Goal: Task Accomplishment & Management: Use online tool/utility

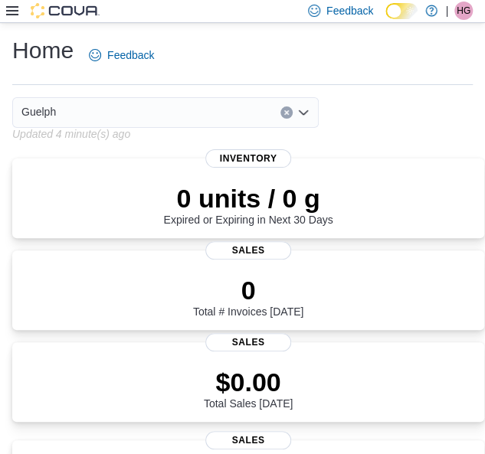
click at [11, 13] on icon at bounding box center [12, 11] width 12 height 12
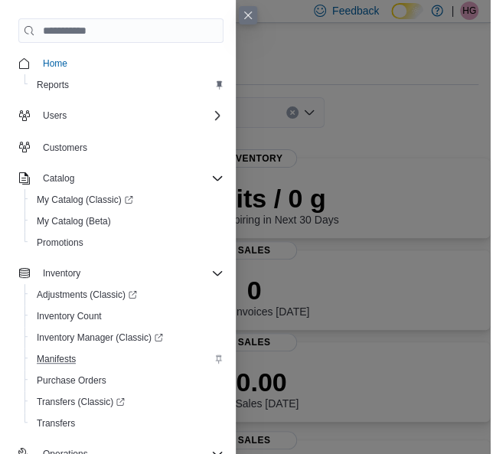
scroll to position [181, 0]
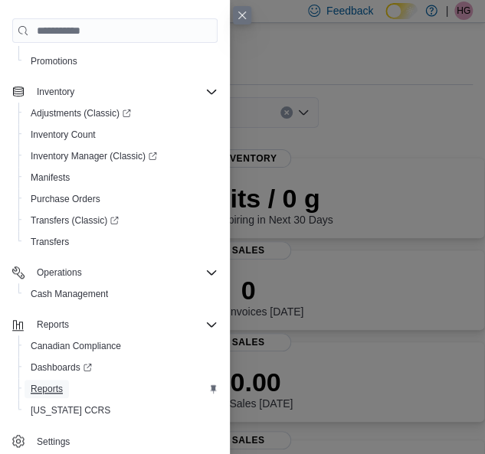
click at [40, 388] on span "Reports" at bounding box center [47, 389] width 32 height 12
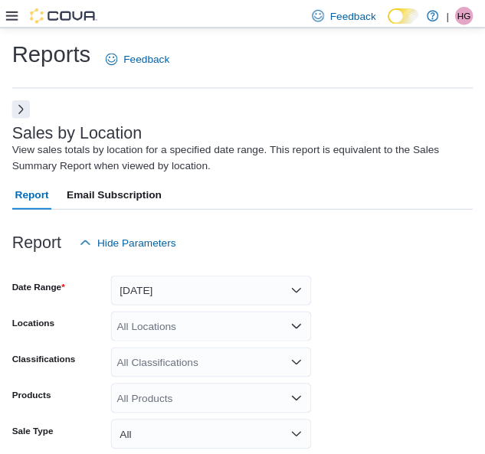
scroll to position [51, 0]
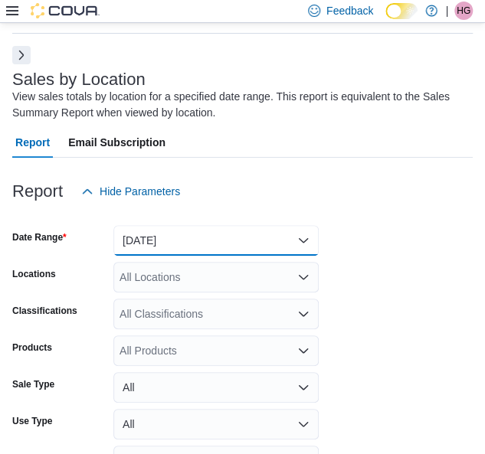
click at [196, 232] on button "Yesterday" at bounding box center [215, 240] width 205 height 31
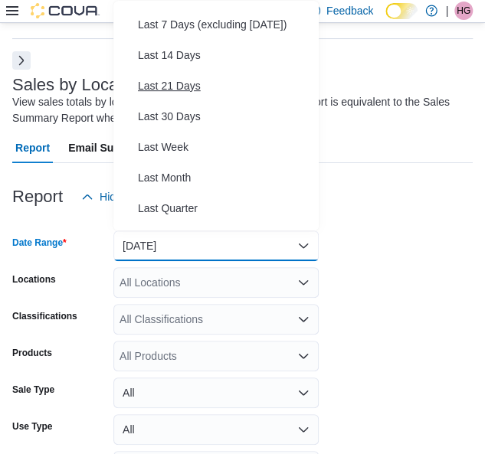
scroll to position [230, 0]
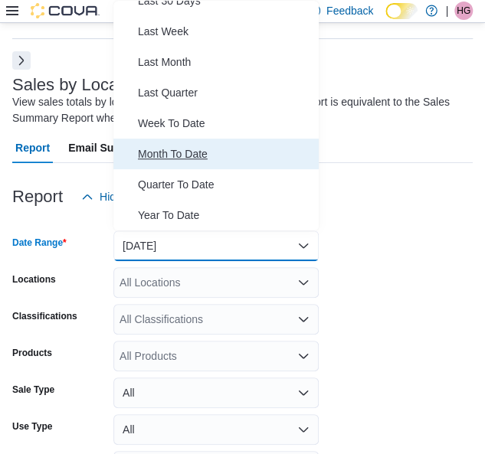
click at [172, 158] on span "Month To Date" at bounding box center [225, 154] width 175 height 18
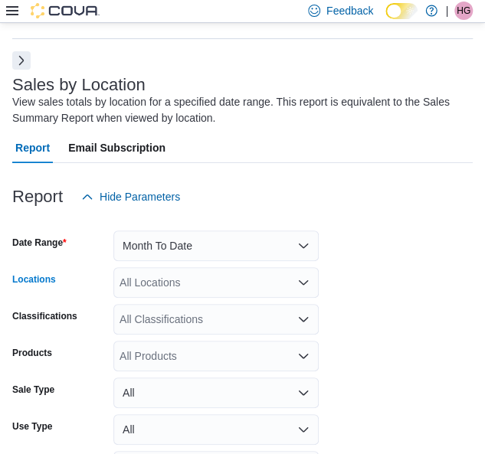
click at [173, 270] on div "All Locations" at bounding box center [215, 282] width 205 height 31
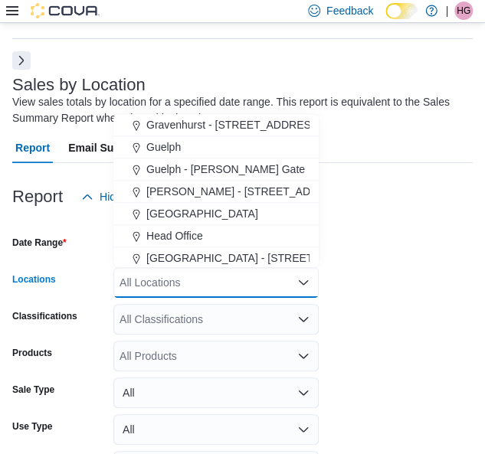
scroll to position [378, 0]
click at [163, 145] on span "Guelph" at bounding box center [163, 146] width 34 height 15
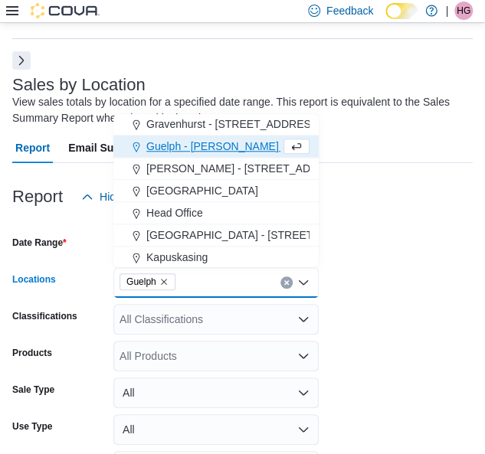
click at [372, 271] on form "Date Range Month To Date Locations Guelph Combo box. Selected. Guelph. Press Ba…" at bounding box center [242, 368] width 460 height 312
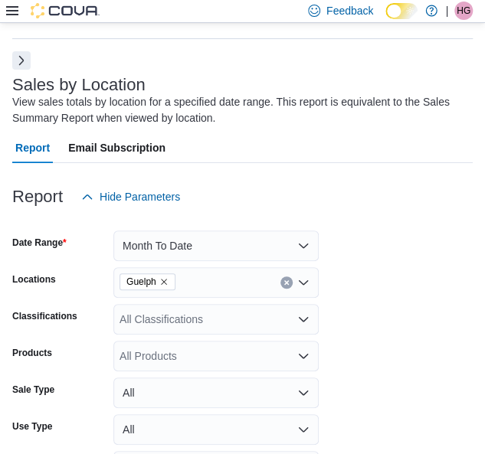
scroll to position [146, 0]
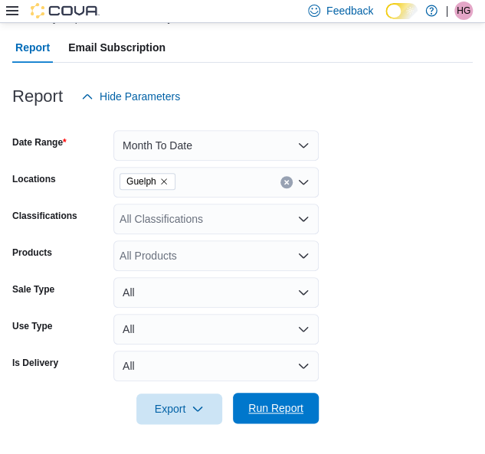
click at [283, 405] on span "Run Report" at bounding box center [275, 408] width 55 height 15
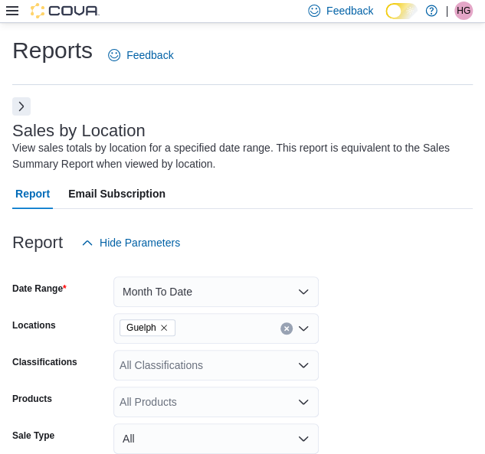
click at [18, 13] on div at bounding box center [52, 10] width 93 height 15
click at [9, 15] on icon at bounding box center [12, 10] width 12 height 9
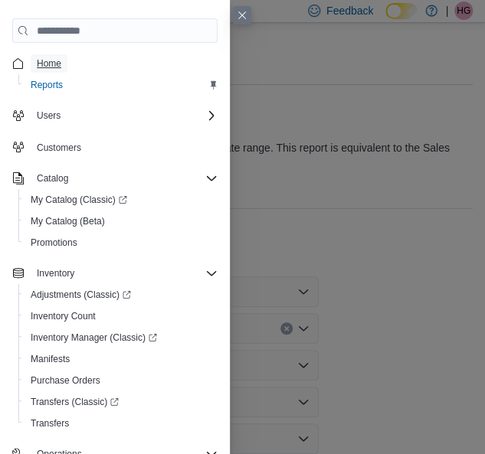
click at [41, 70] on span "Home" at bounding box center [49, 63] width 25 height 12
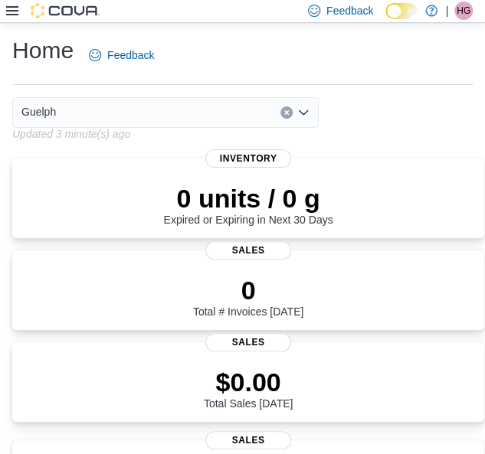
click at [369, 113] on div "Guelph" at bounding box center [248, 112] width 472 height 31
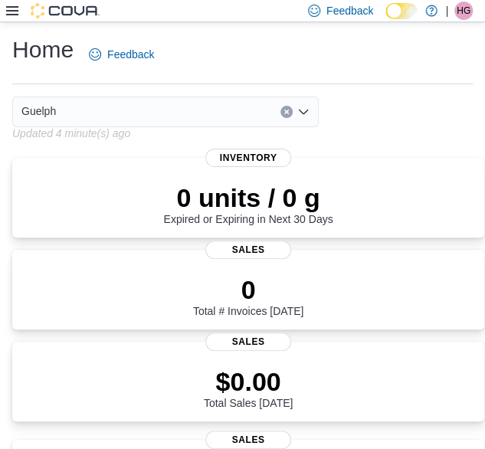
click at [379, 79] on div "Home Feedback" at bounding box center [242, 59] width 460 height 50
click at [420, 83] on hr at bounding box center [242, 83] width 460 height 1
